Goal: Information Seeking & Learning: Check status

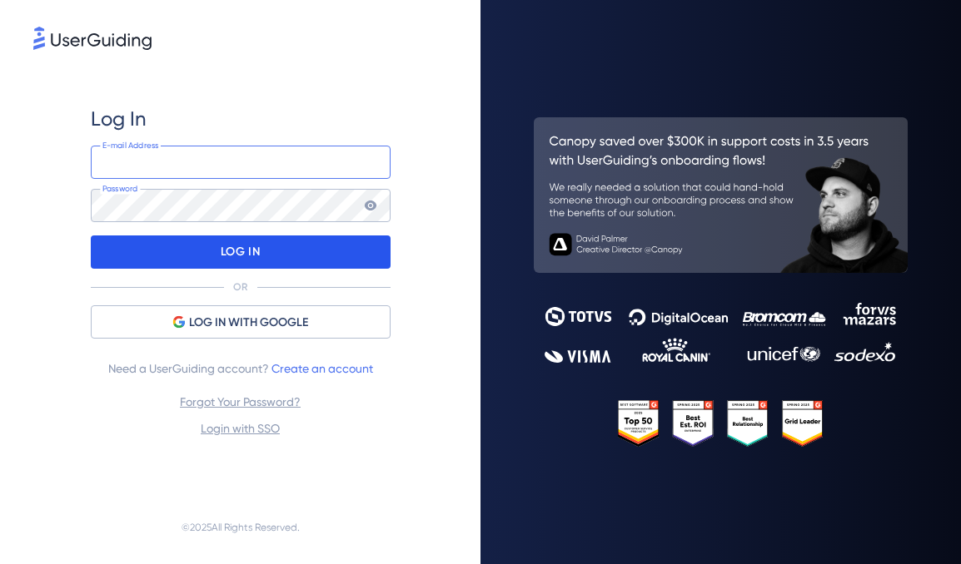
type input "info@self.systems"
click at [323, 248] on div "LOG IN" at bounding box center [241, 252] width 300 height 33
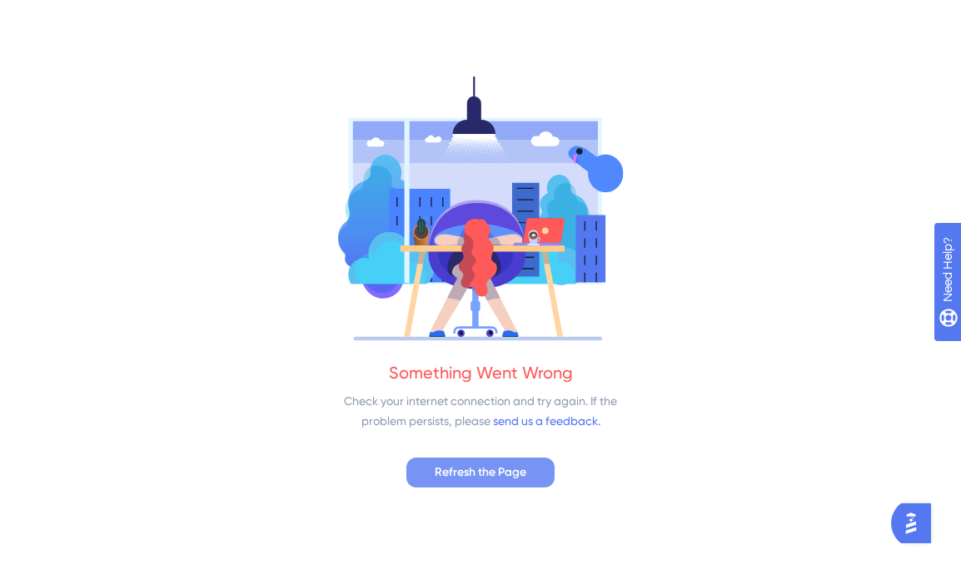
click at [435, 470] on span "Refresh the Page" at bounding box center [481, 473] width 92 height 20
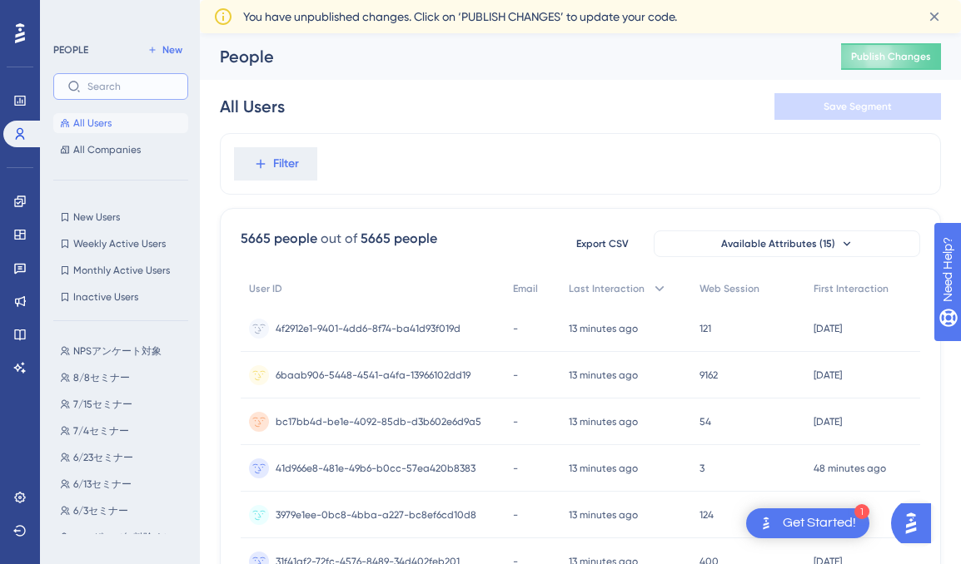
click at [137, 87] on input "text" at bounding box center [130, 87] width 87 height 12
paste input "e14de34d-ad52-4c60-9290-66d7b0eccc00"
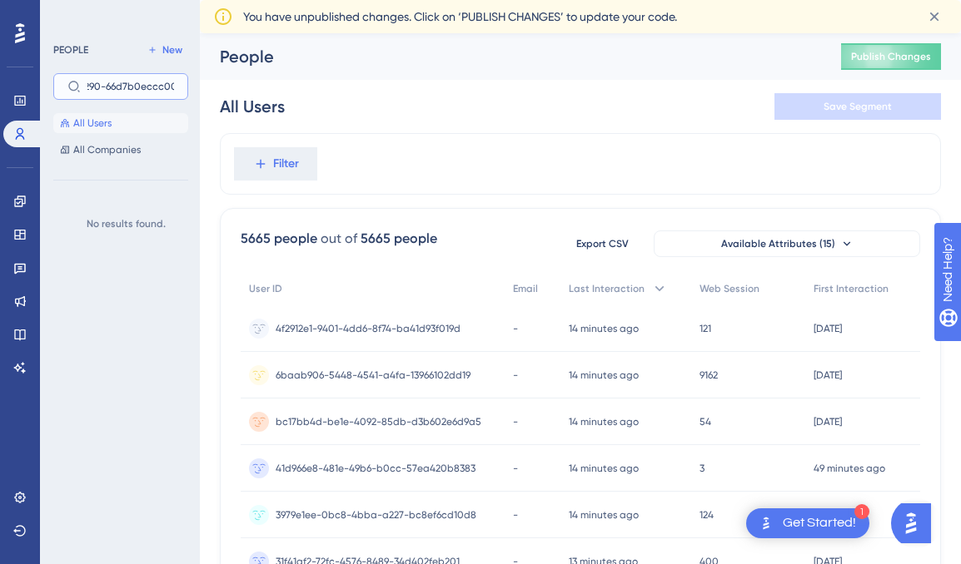
type input "e14de34d-ad52-4c60-9290-66d7b0eccc00"
drag, startPoint x: 86, startPoint y: 87, endPoint x: 192, endPoint y: 90, distance: 106.6
click at [192, 90] on div "PEOPLE New e14de34d-ad52-4c60-9290-66d7b0eccc00 All Users All Companies No resu…" at bounding box center [120, 282] width 160 height 564
click at [184, 89] on label "e14de34d-ad52-4c60-9290-66d7b0eccc00" at bounding box center [120, 86] width 135 height 27
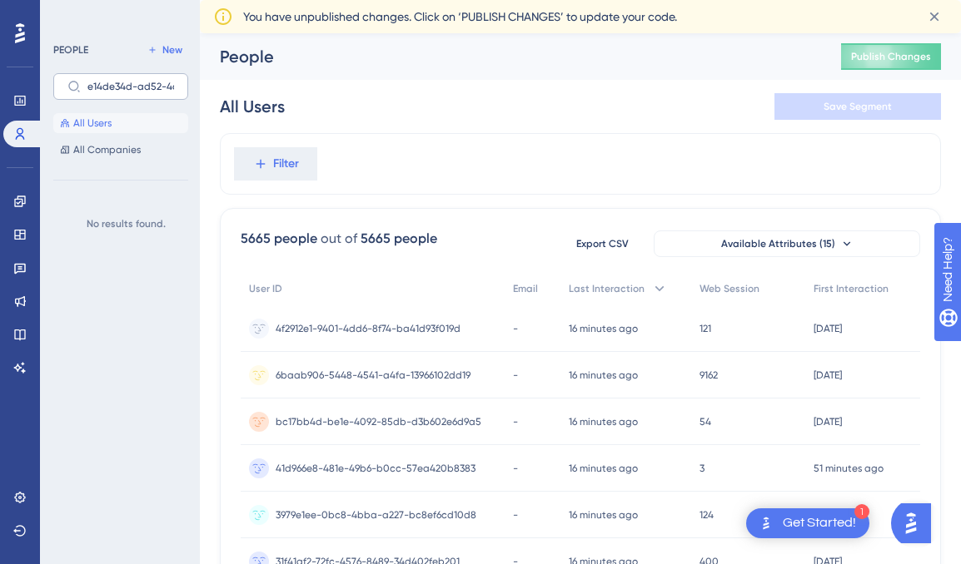
click at [174, 89] on input "e14de34d-ad52-4c60-9290-66d7b0eccc00" at bounding box center [130, 87] width 87 height 12
drag, startPoint x: 173, startPoint y: 81, endPoint x: 88, endPoint y: 74, distance: 85.2
click at [88, 74] on label "e14de34d-ad52-4c60-9290-66d7b0eccc00" at bounding box center [120, 86] width 135 height 27
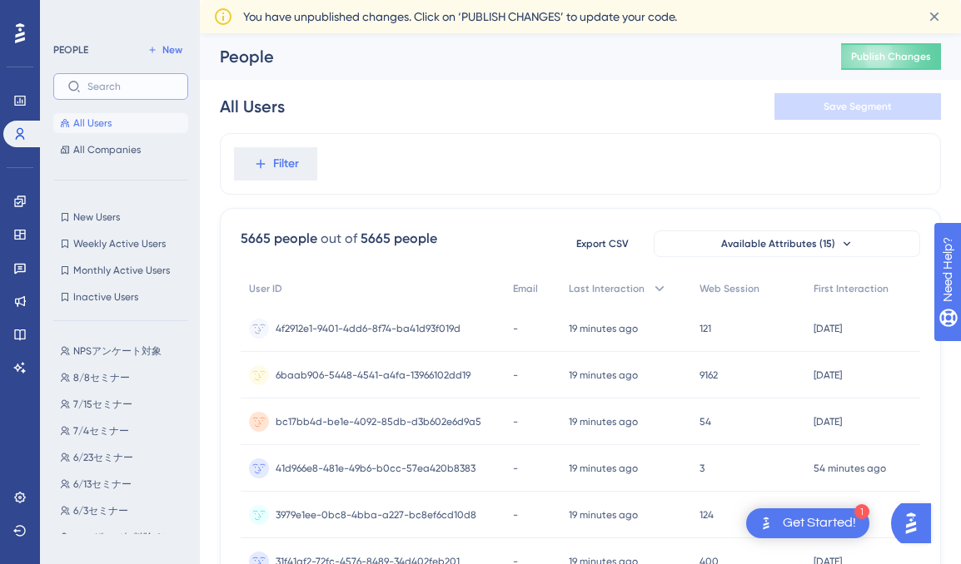
click at [147, 83] on input "text" at bounding box center [130, 87] width 87 height 12
click at [26, 259] on link at bounding box center [19, 268] width 33 height 27
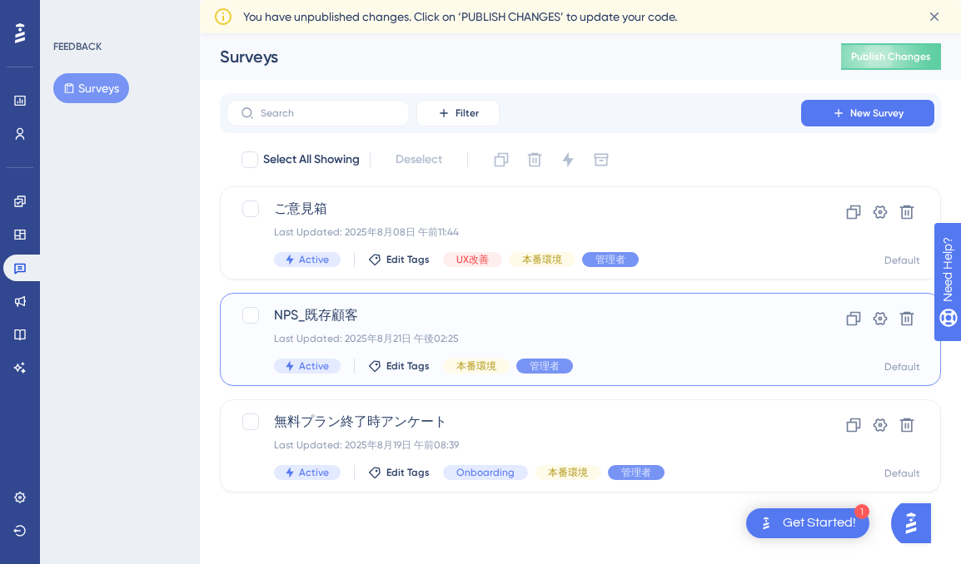
click at [510, 320] on span "NPS_既存顧客" at bounding box center [513, 316] width 479 height 20
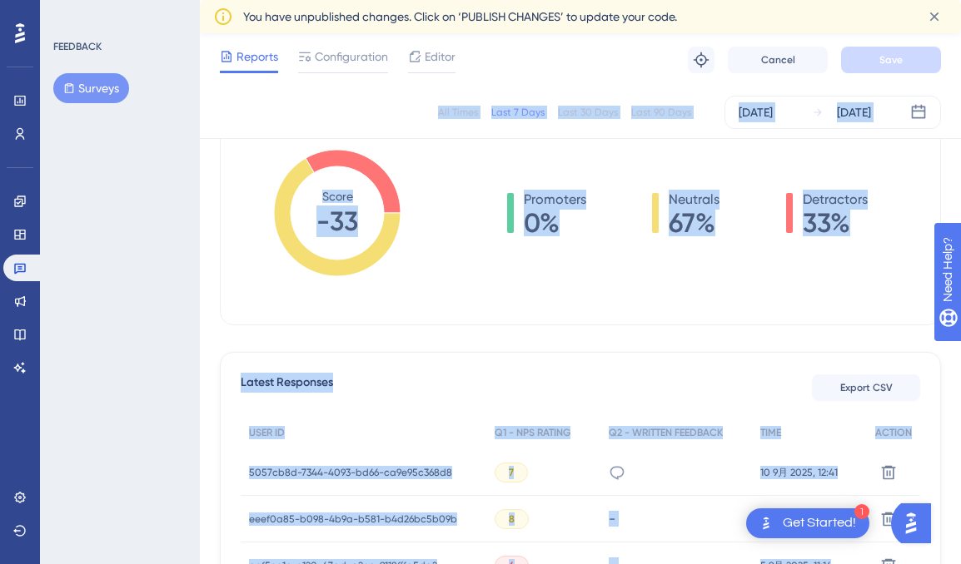
scroll to position [410, 0]
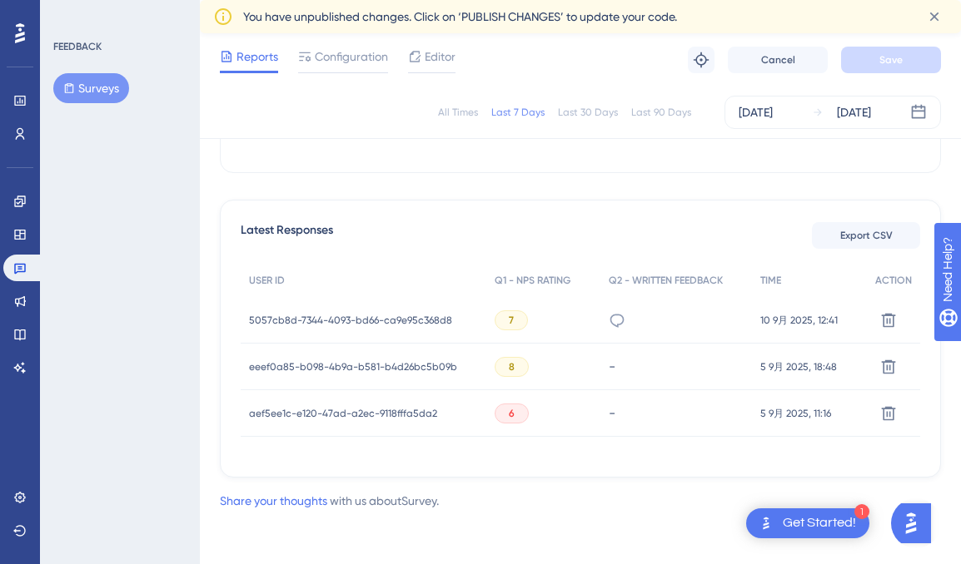
click at [358, 410] on span "aef5ee1c-e120-47ad-a2ec-9118fffa5da2" at bounding box center [343, 413] width 188 height 13
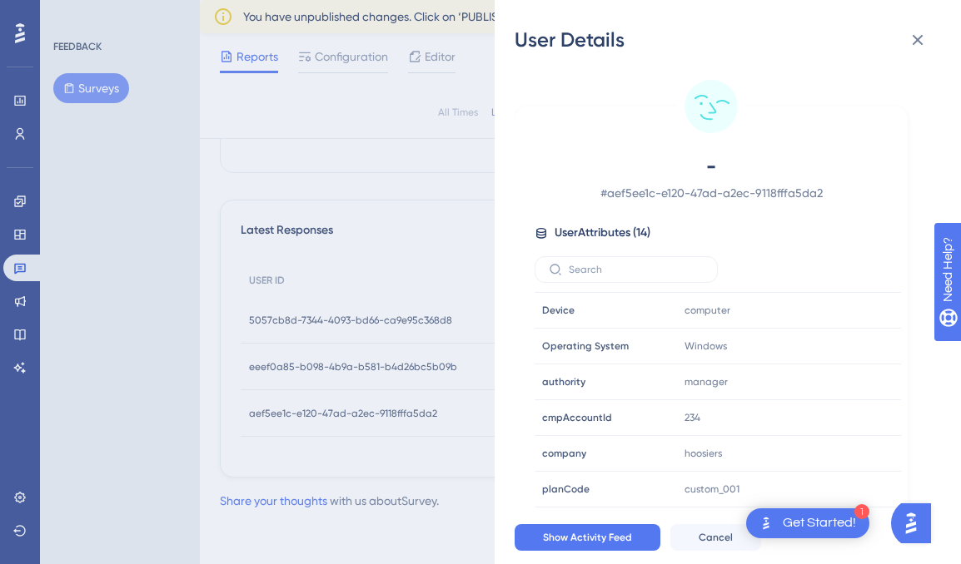
scroll to position [256, 0]
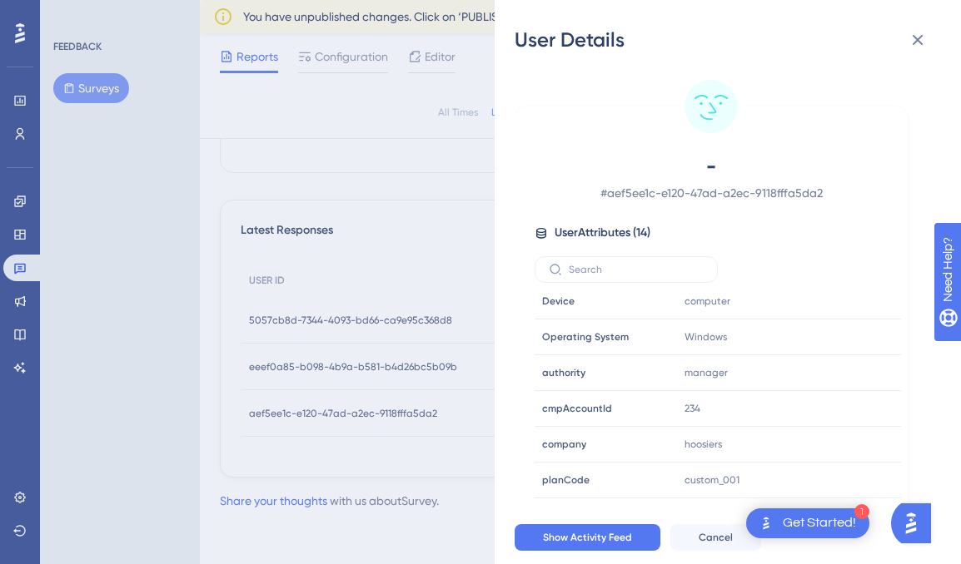
click at [464, 314] on div "User Details - # aef5ee1c-e120-47ad-a2ec-9118fffa5da2 User Attributes ( 14 ) Em…" at bounding box center [480, 282] width 961 height 564
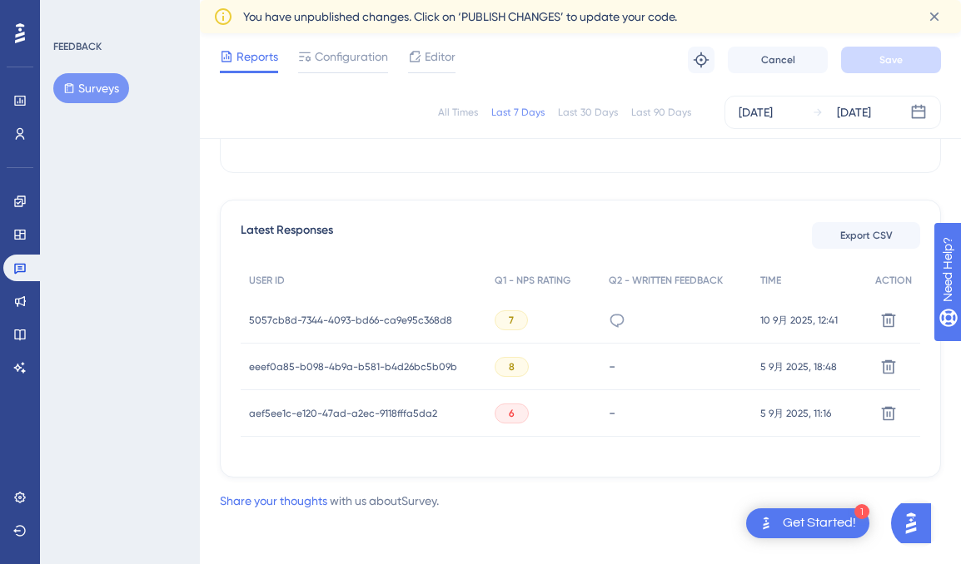
click at [355, 370] on span "eeef0a85-b098-4b9a-b581-b4d26bc5b09b" at bounding box center [353, 366] width 208 height 13
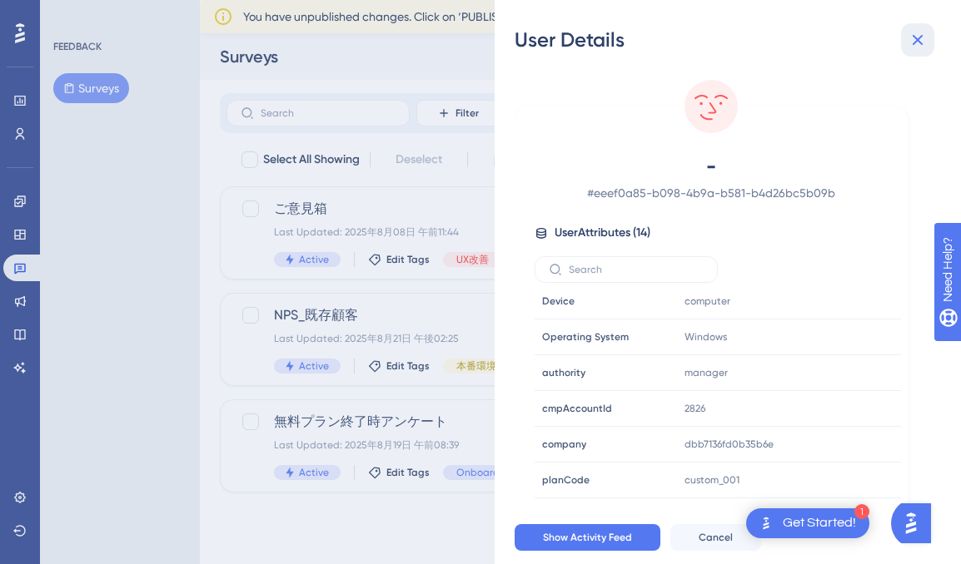
click at [912, 32] on icon at bounding box center [917, 40] width 20 height 20
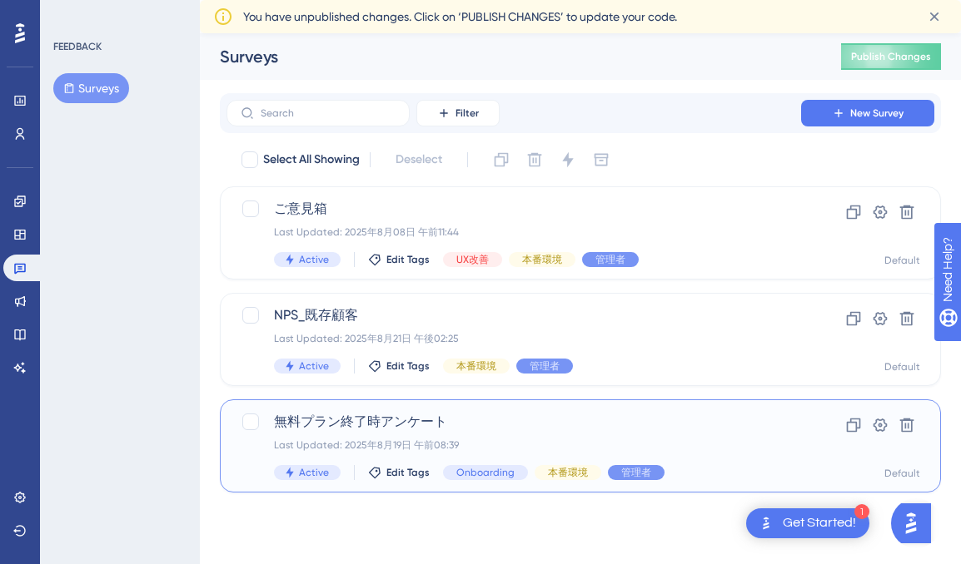
click at [475, 426] on span "無料プラン終了時アンケート" at bounding box center [513, 422] width 479 height 20
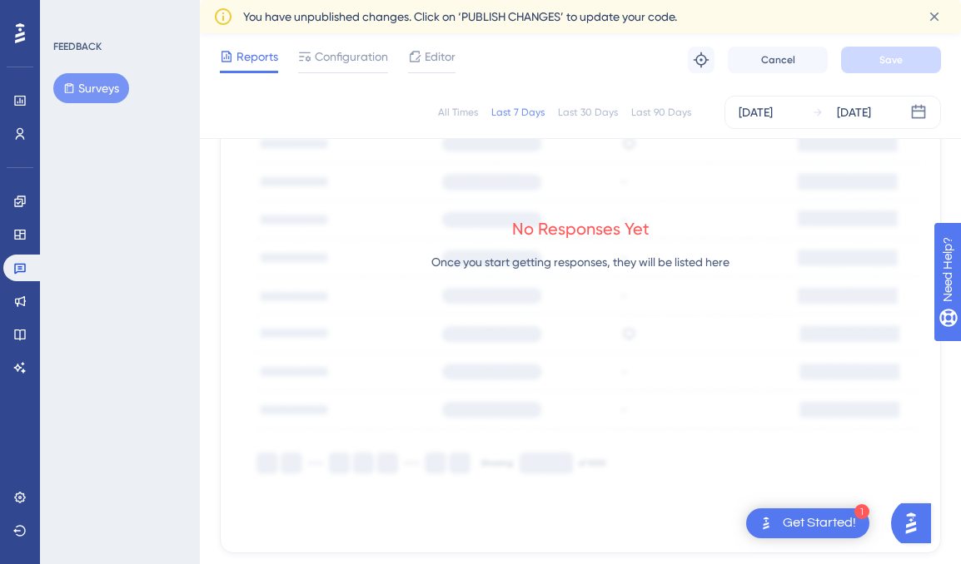
scroll to position [738, 0]
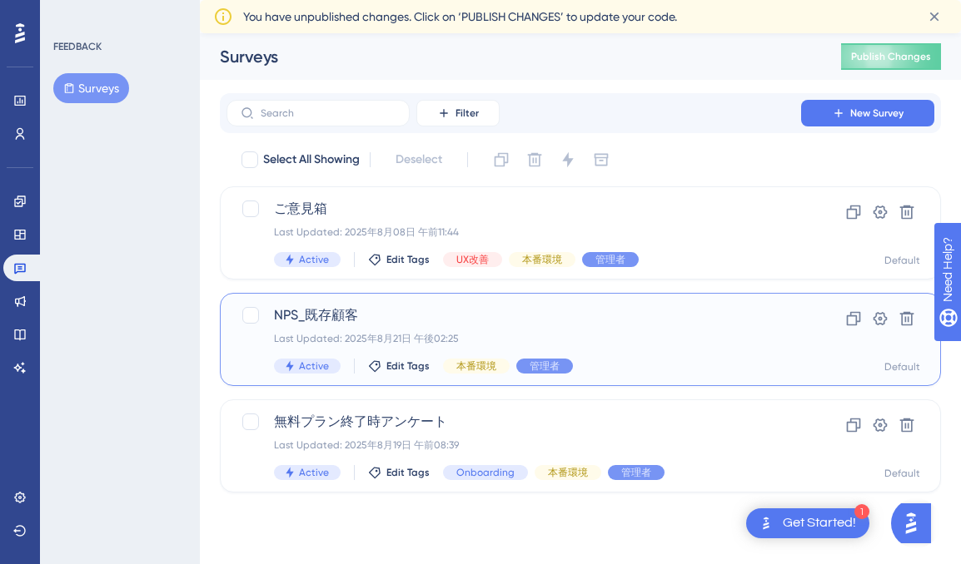
click at [407, 319] on span "NPS_既存顧客" at bounding box center [513, 316] width 479 height 20
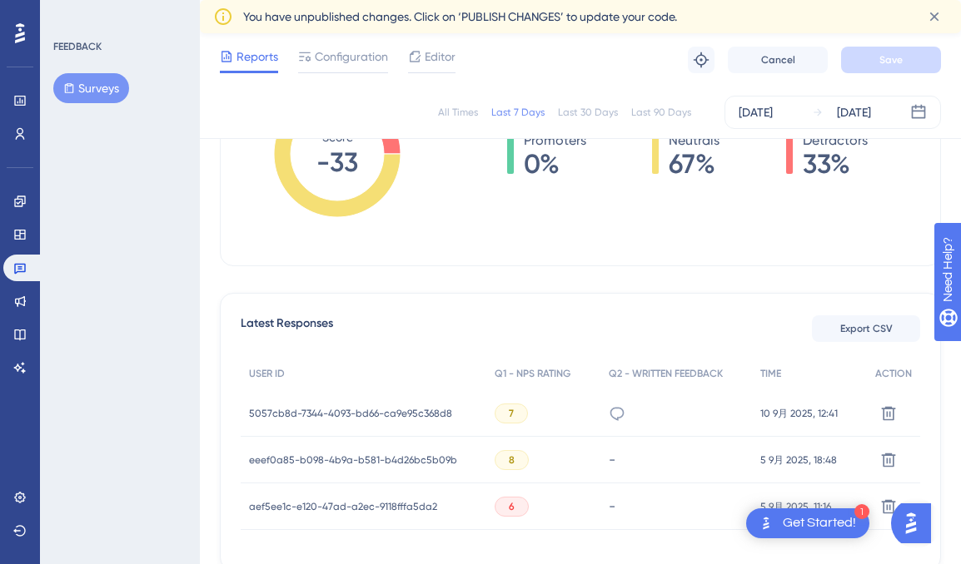
scroll to position [410, 0]
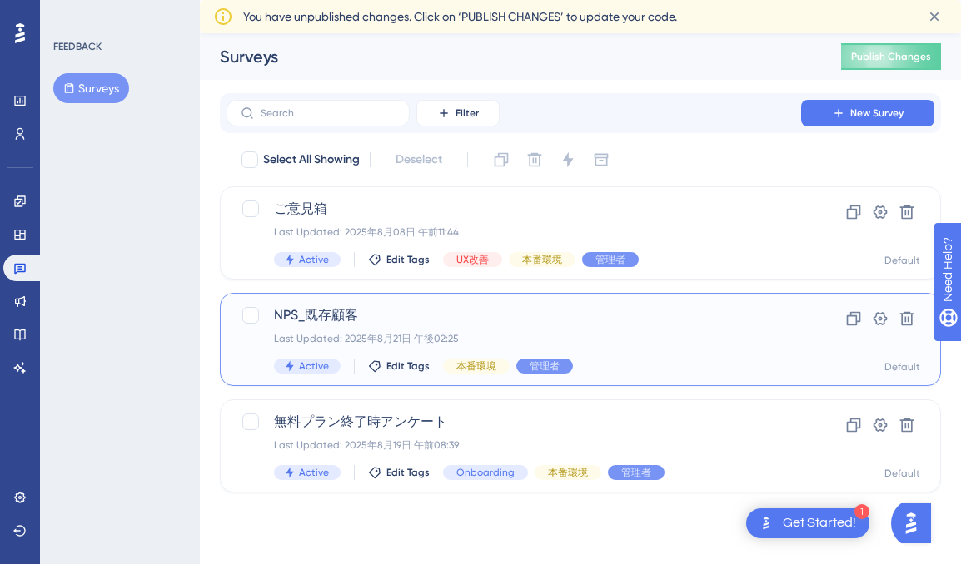
click at [416, 320] on span "NPS_既存顧客" at bounding box center [513, 316] width 479 height 20
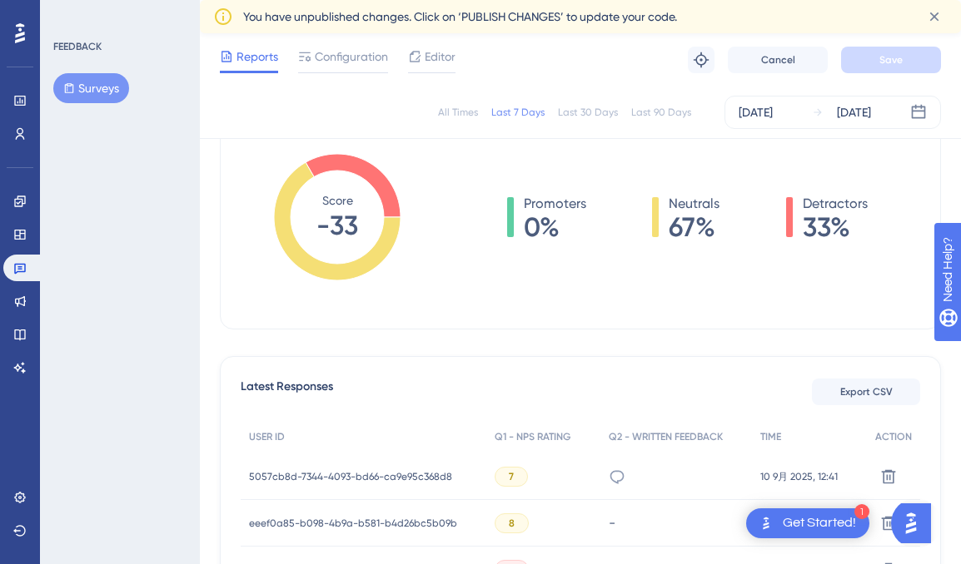
scroll to position [410, 0]
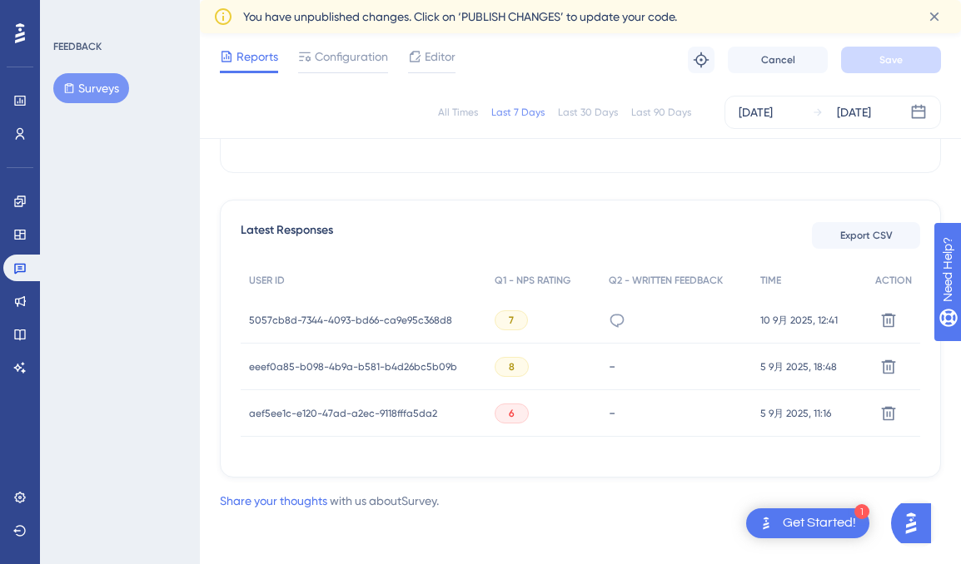
click at [365, 413] on span "aef5ee1c-e120-47ad-a2ec-9118fffa5da2" at bounding box center [343, 413] width 188 height 13
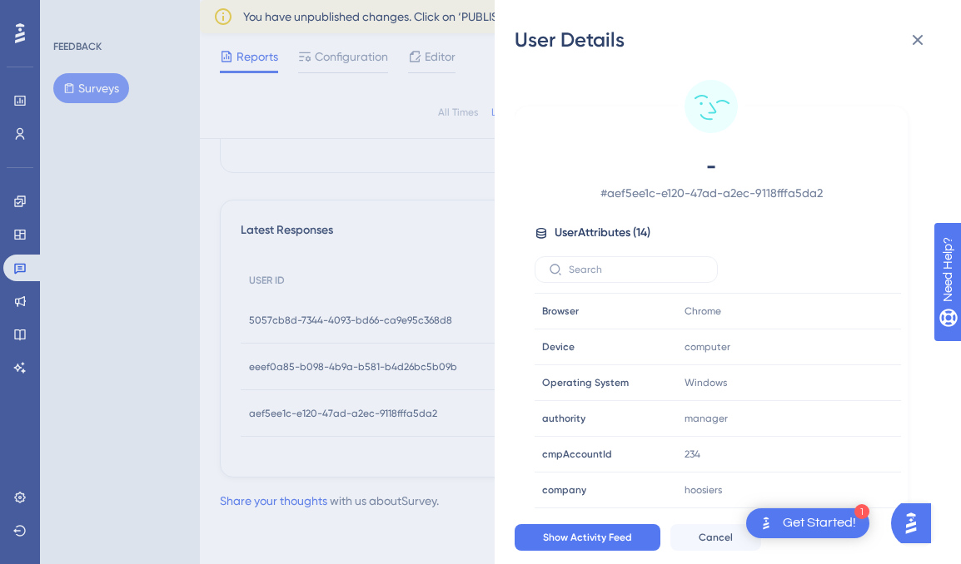
scroll to position [256, 0]
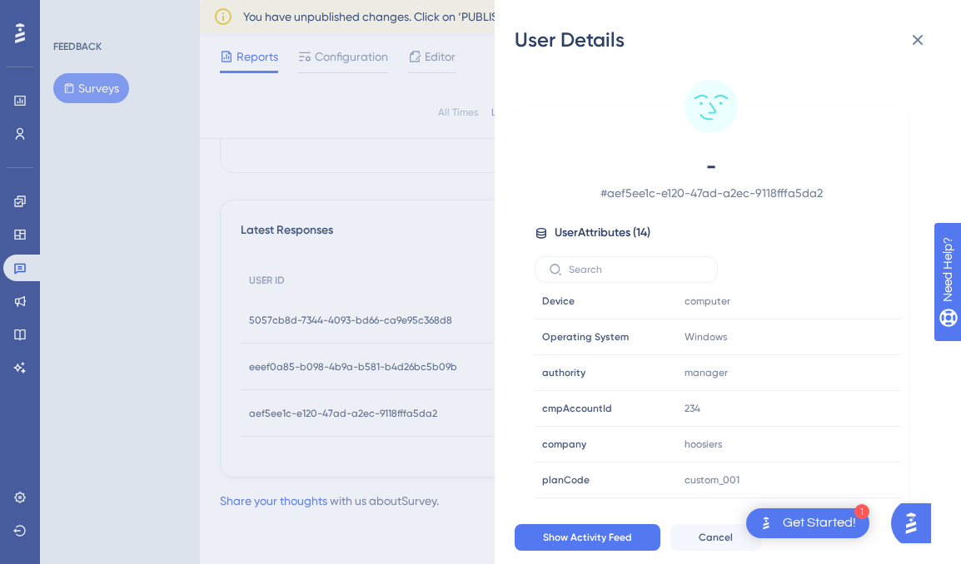
click at [437, 281] on div "User Details - # aef5ee1c-e120-47ad-a2ec-9118fffa5da2 User Attributes ( 14 ) Em…" at bounding box center [480, 282] width 961 height 564
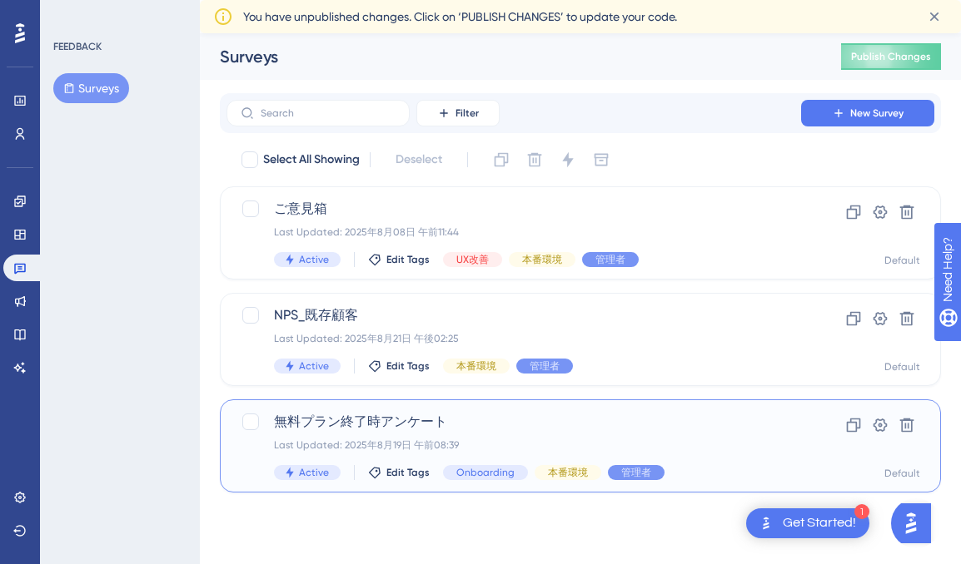
click at [415, 439] on div "Last Updated: 2025年8月19日 午前08:39" at bounding box center [513, 445] width 479 height 13
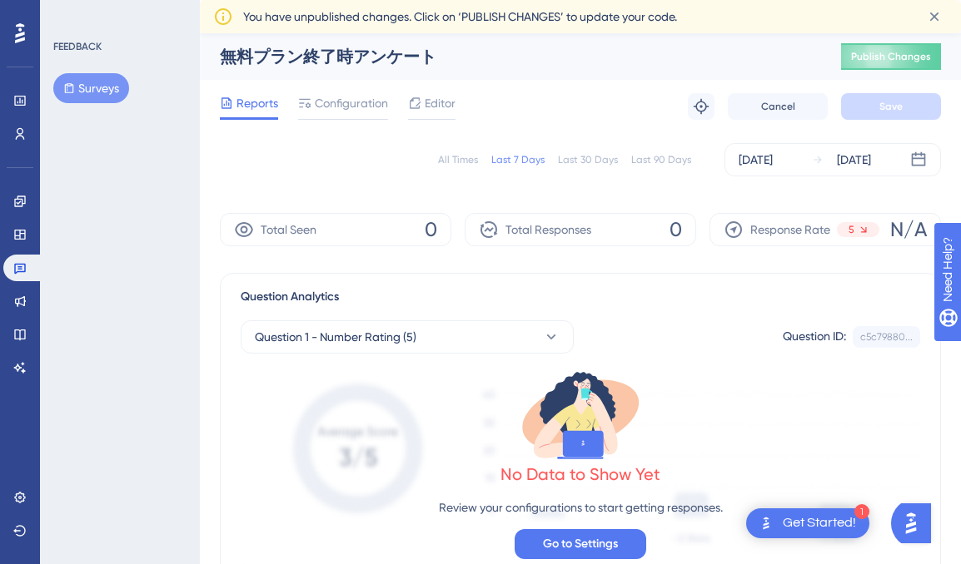
click at [639, 159] on div "Last 90 Days" at bounding box center [661, 159] width 60 height 13
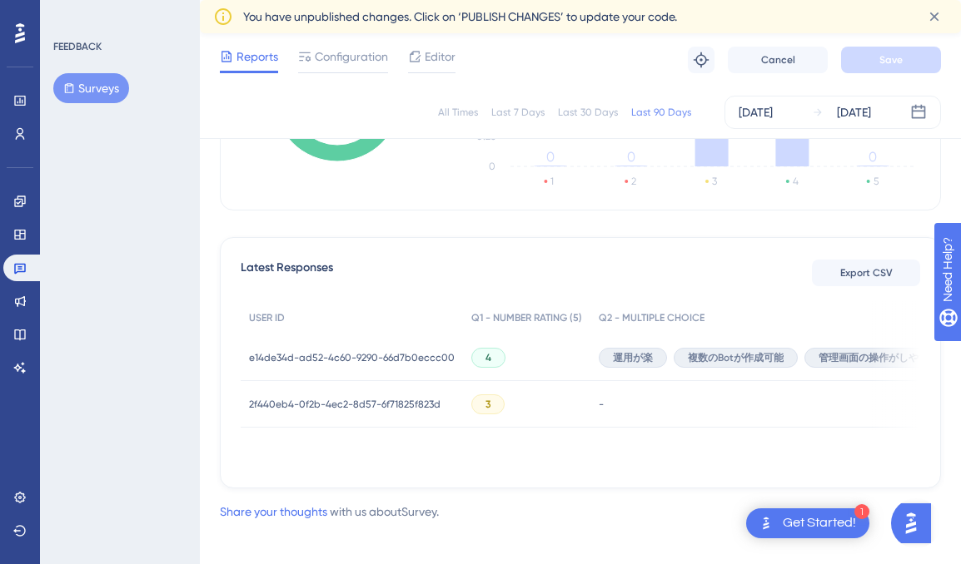
scroll to position [383, 0]
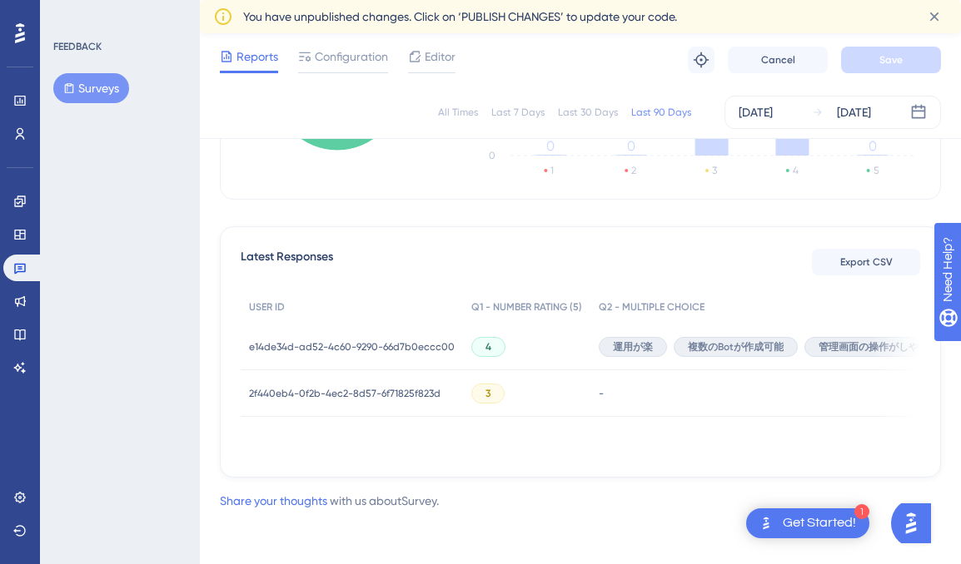
click at [383, 348] on span "e14de34d-ad52-4c60-9290-66d7b0eccc00" at bounding box center [352, 346] width 206 height 13
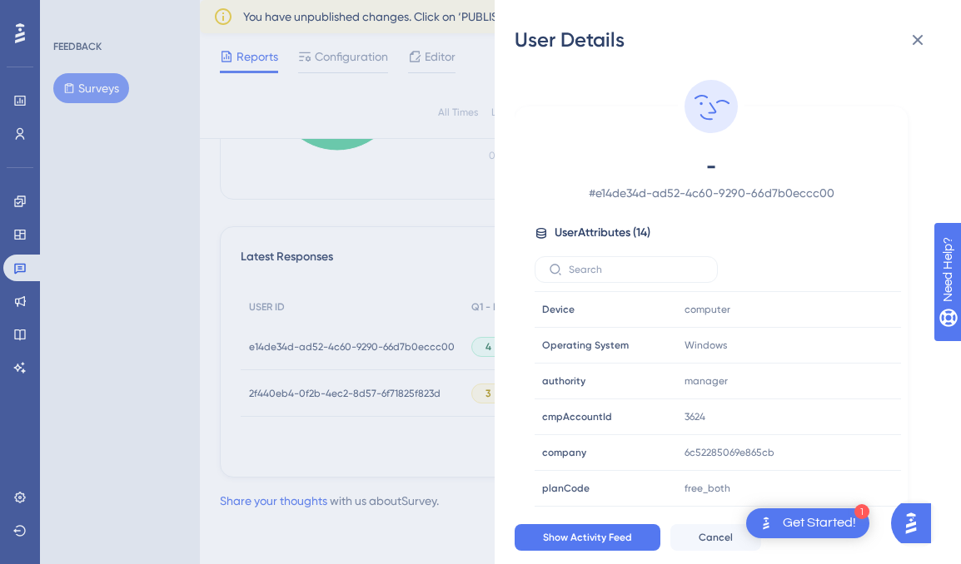
scroll to position [256, 0]
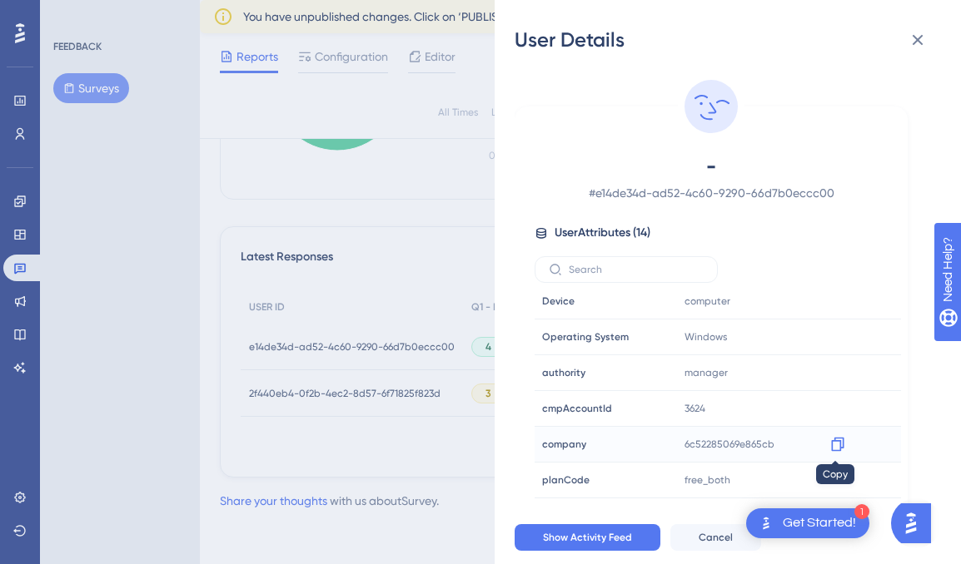
click at [837, 448] on icon at bounding box center [837, 445] width 12 height 14
